Goal: Task Accomplishment & Management: Manage account settings

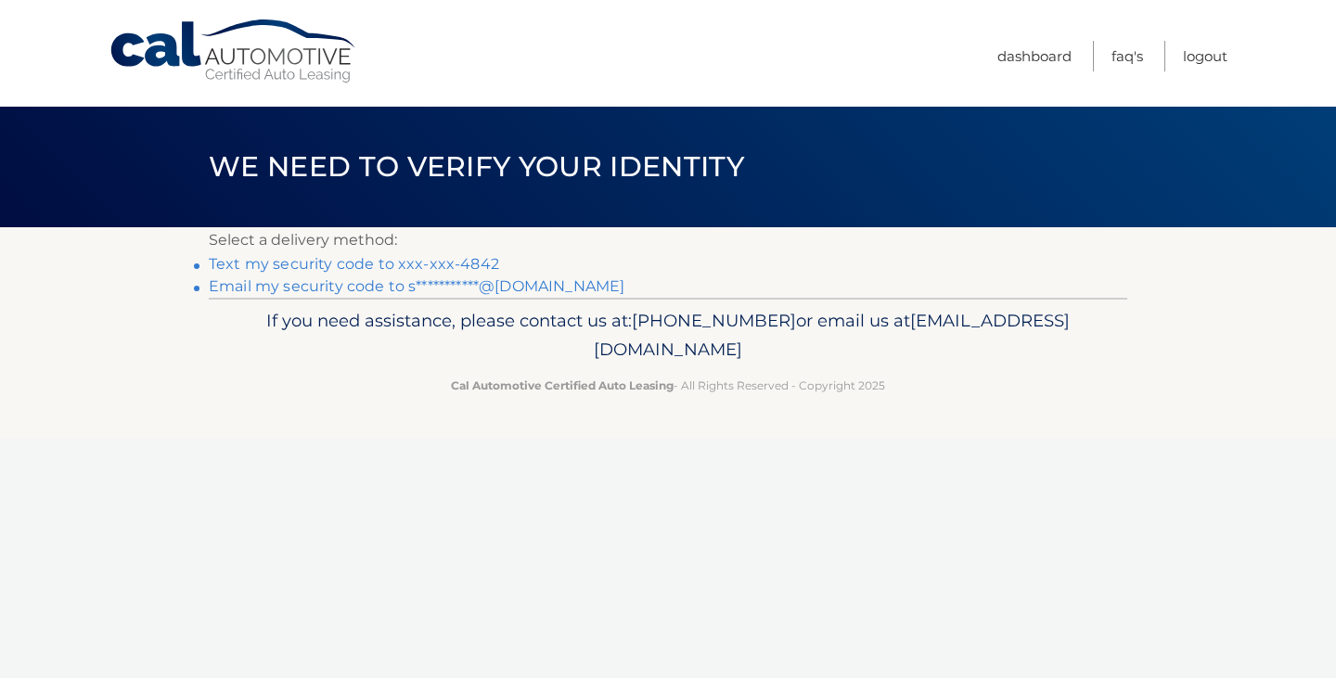
click at [471, 262] on link "Text my security code to xxx-xxx-4842" at bounding box center [354, 264] width 290 height 18
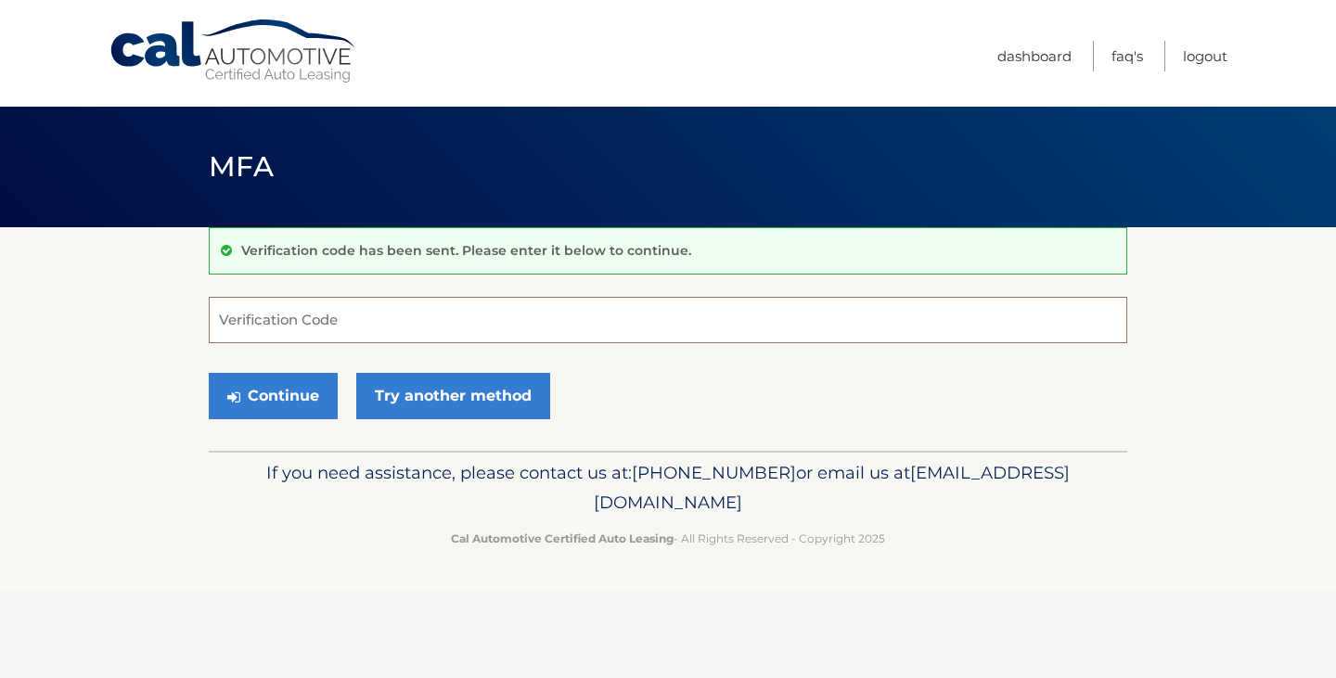
click at [426, 325] on input "Verification Code" at bounding box center [668, 320] width 919 height 46
type input "473678"
click at [290, 388] on button "Continue" at bounding box center [273, 396] width 129 height 46
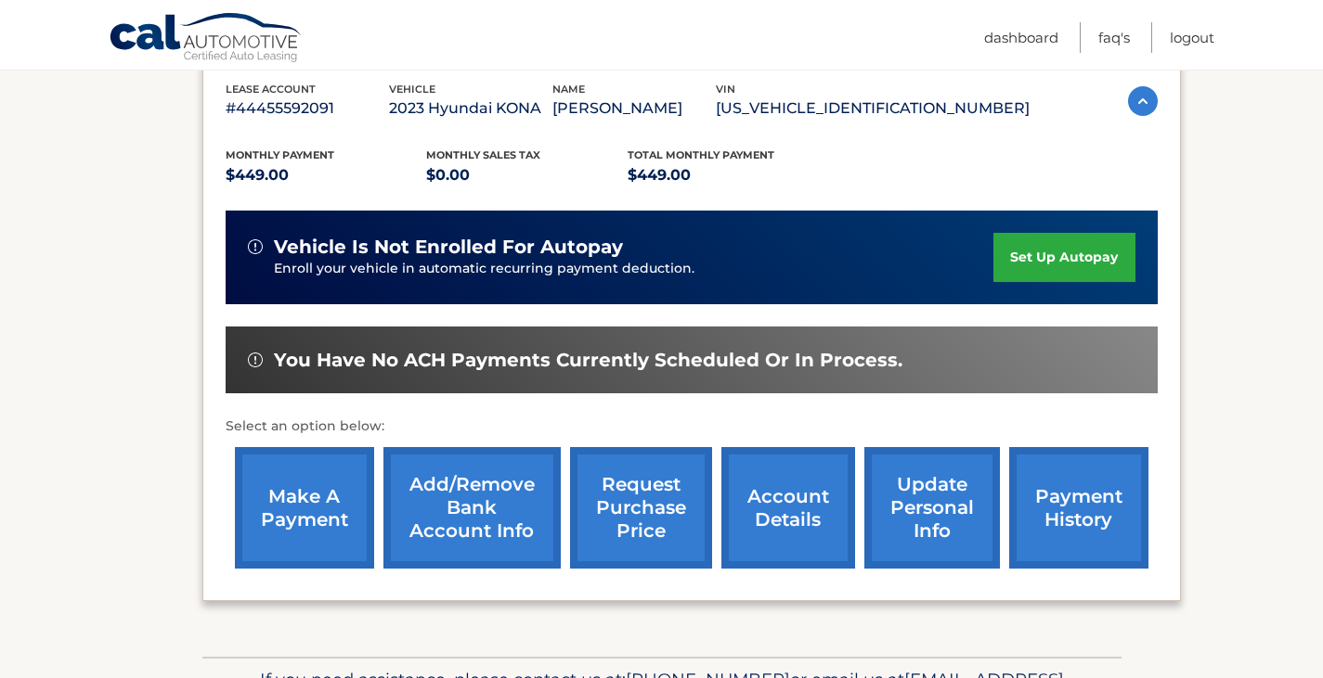
scroll to position [445, 0]
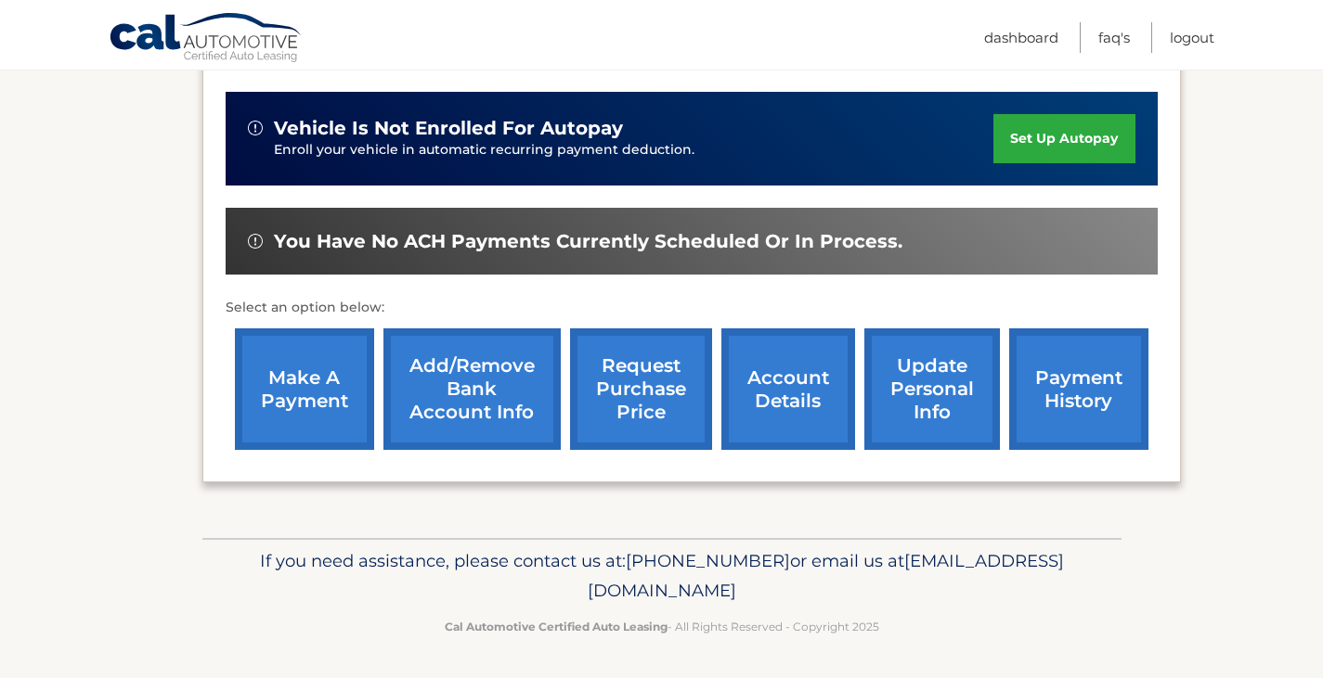
click at [316, 427] on link "make a payment" at bounding box center [304, 390] width 139 height 122
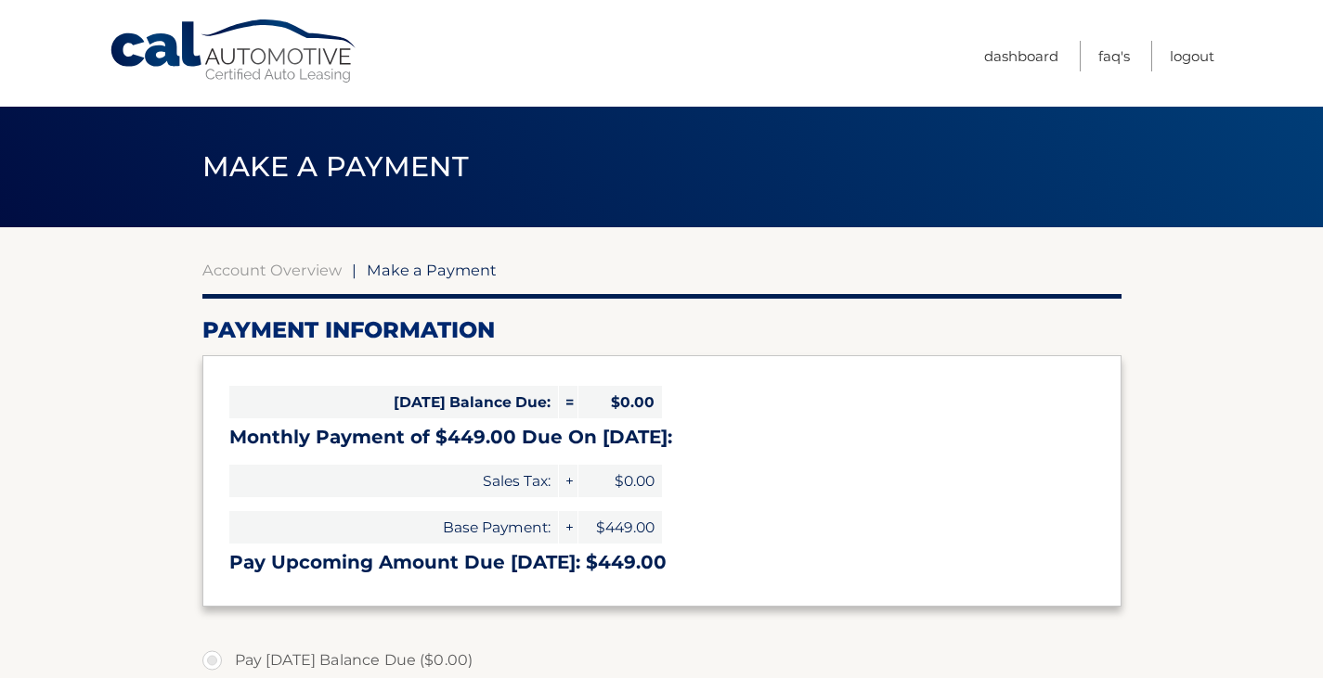
select select "Mzg3MTU0YzEtMjRmOS00NzRmLWEyYTItZWY4MDU5N2M4NzI3"
click at [1176, 54] on link "Logout" at bounding box center [1191, 56] width 45 height 31
